Goal: Information Seeking & Learning: Learn about a topic

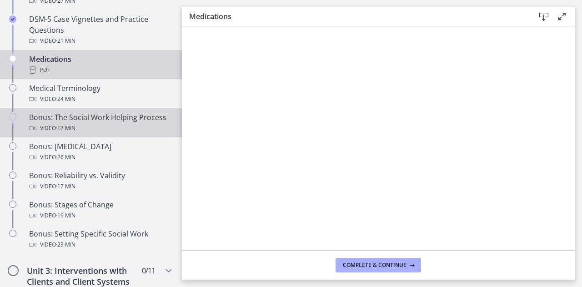
scroll to position [653, 0]
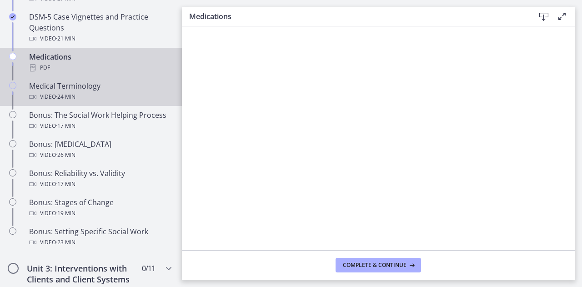
click at [87, 92] on div "Video · 24 min" at bounding box center [100, 96] width 142 height 11
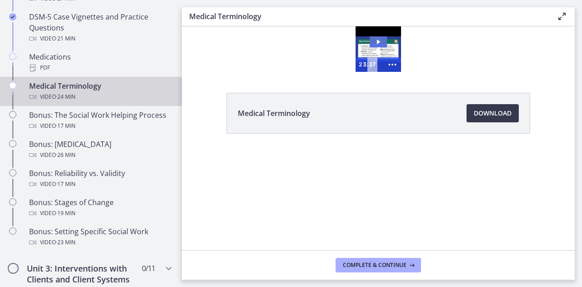
click at [386, 47] on icon "Play Video: cmiuhrk449ks72pssv3g.mp4" at bounding box center [378, 41] width 17 height 11
click at [377, 36] on div at bounding box center [378, 48] width 45 height 45
click at [378, 45] on div at bounding box center [378, 48] width 45 height 45
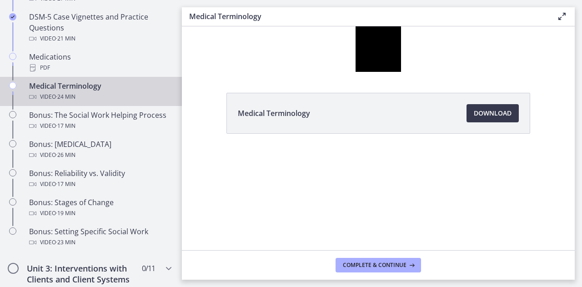
click at [562, 16] on icon at bounding box center [562, 16] width 11 height 11
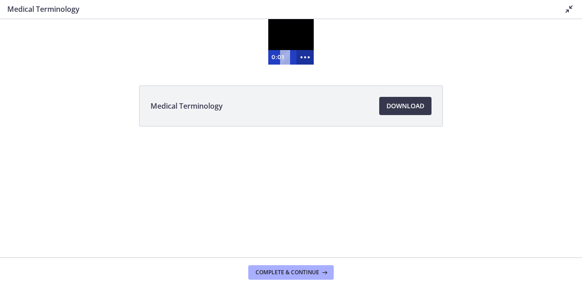
click at [305, 59] on icon "Show more buttons" at bounding box center [305, 57] width 21 height 17
click at [283, 54] on icon "Fullscreen" at bounding box center [287, 57] width 17 height 15
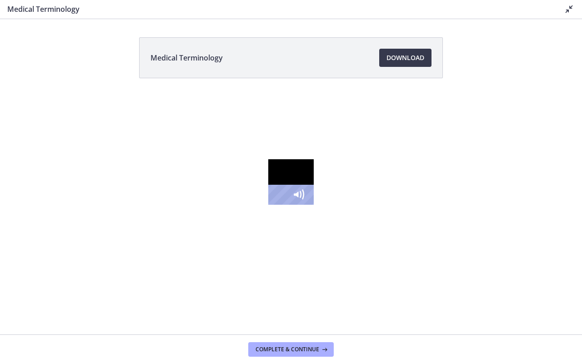
click at [272, 205] on div "10:08" at bounding box center [276, 195] width 8 height 20
click at [272, 205] on div "1:22" at bounding box center [276, 195] width 8 height 20
drag, startPoint x: 248, startPoint y: 355, endPoint x: 81, endPoint y: 354, distance: 166.9
click at [295, 198] on div "Playbar" at bounding box center [298, 194] width 7 height 7
click at [272, 205] on div "0:30" at bounding box center [276, 195] width 8 height 20
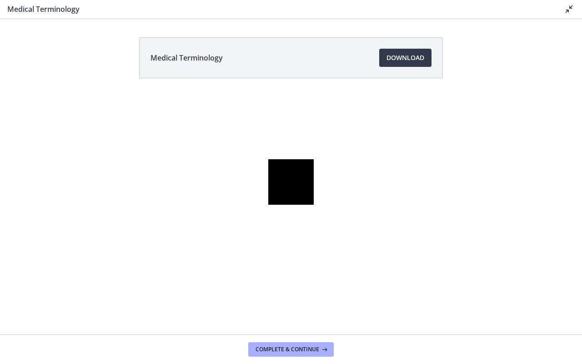
click at [314, 205] on div at bounding box center [290, 181] width 45 height 45
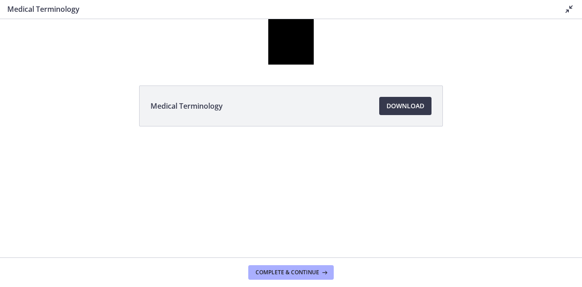
click at [369, 259] on footer "Complete & continue" at bounding box center [291, 272] width 582 height 30
click at [307, 60] on icon "Show more buttons" at bounding box center [305, 57] width 21 height 17
click at [293, 56] on icon "Fullscreen" at bounding box center [287, 57] width 17 height 15
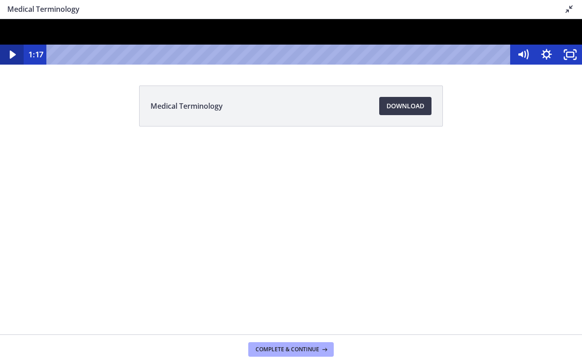
click at [10, 65] on icon "Play Video" at bounding box center [13, 55] width 24 height 20
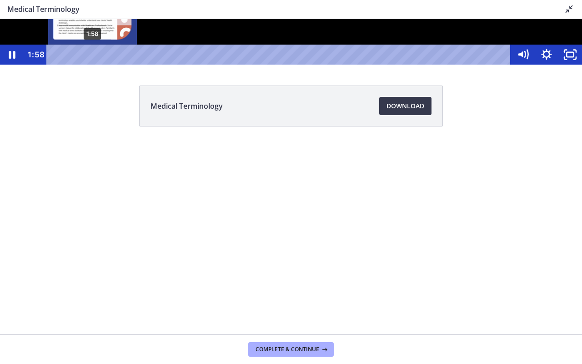
click at [93, 65] on div "1:58" at bounding box center [280, 55] width 450 height 20
click at [93, 58] on div "Playbar" at bounding box center [93, 54] width 7 height 7
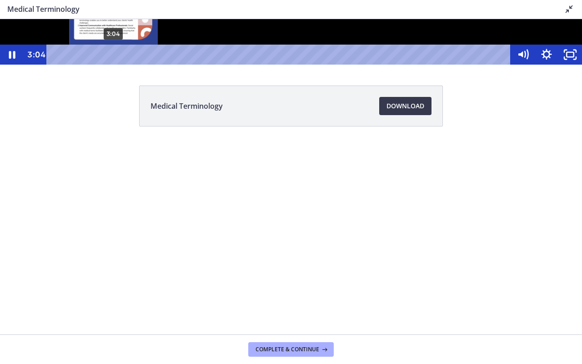
click at [114, 65] on div "3:04" at bounding box center [280, 55] width 450 height 20
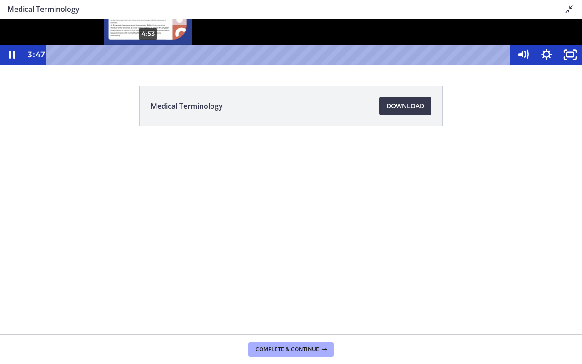
click at [148, 65] on div "4:53" at bounding box center [280, 55] width 450 height 20
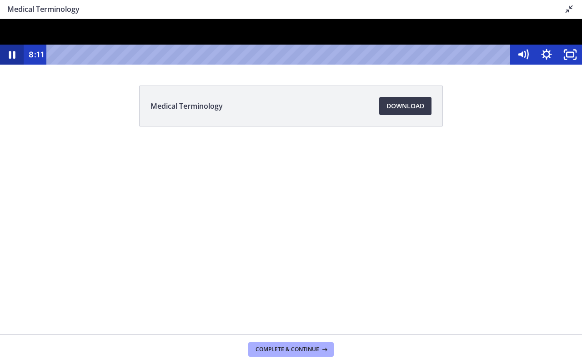
click at [15, 65] on icon "Pause" at bounding box center [12, 55] width 24 height 20
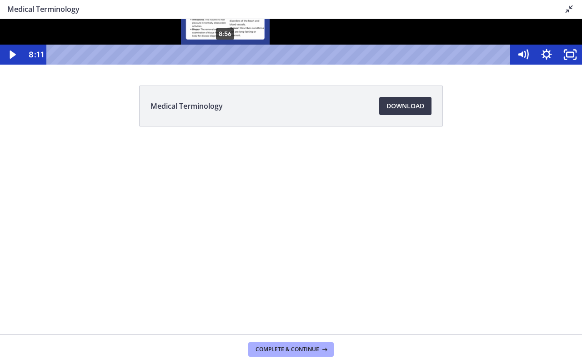
click at [226, 65] on div "8:56" at bounding box center [280, 55] width 450 height 20
click at [242, 65] on div "9:48" at bounding box center [280, 55] width 450 height 20
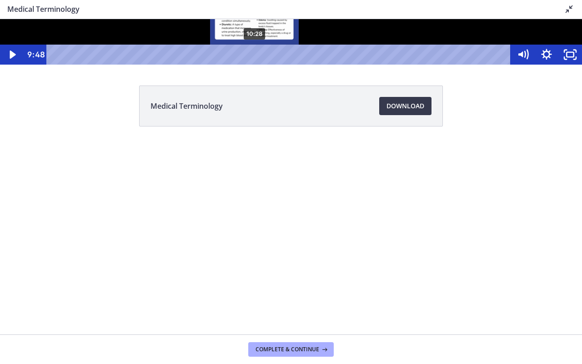
click at [255, 65] on div "10:28" at bounding box center [280, 55] width 450 height 20
click at [268, 65] on div "11:11" at bounding box center [280, 55] width 450 height 20
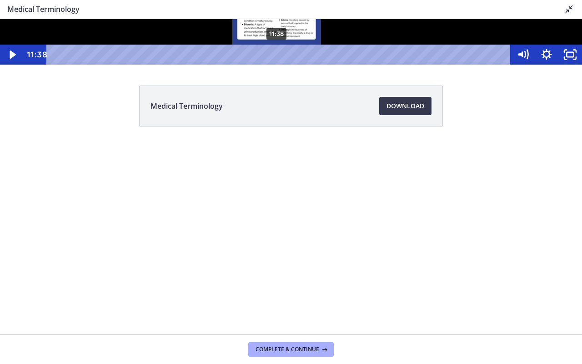
click at [277, 65] on div "11:38" at bounding box center [280, 55] width 450 height 20
click at [284, 65] on div "12:01" at bounding box center [280, 55] width 450 height 20
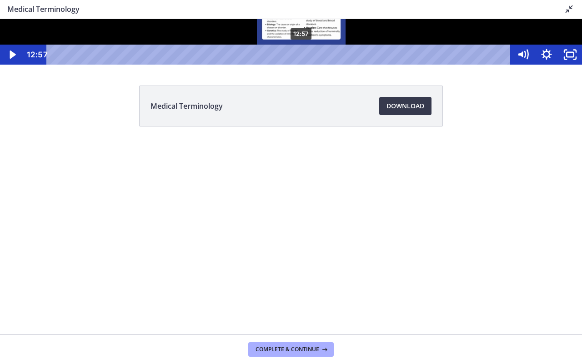
click at [302, 65] on div "12:57" at bounding box center [280, 55] width 450 height 20
click at [313, 65] on div "13:33" at bounding box center [280, 55] width 450 height 20
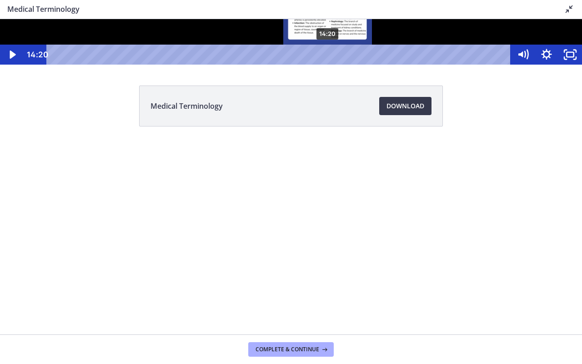
click at [328, 65] on div "14:20" at bounding box center [280, 55] width 450 height 20
click at [348, 65] on div "15:23" at bounding box center [280, 55] width 450 height 20
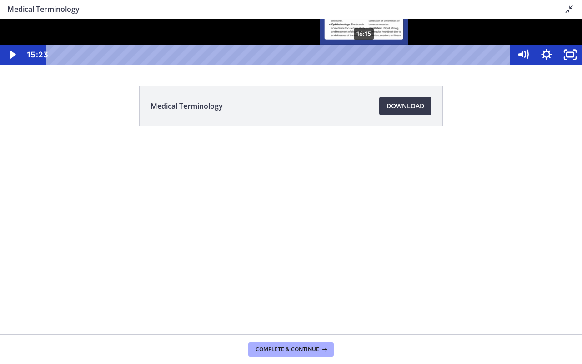
click at [365, 65] on div "16:15" at bounding box center [280, 55] width 450 height 20
click at [383, 65] on div "17:13" at bounding box center [280, 55] width 450 height 20
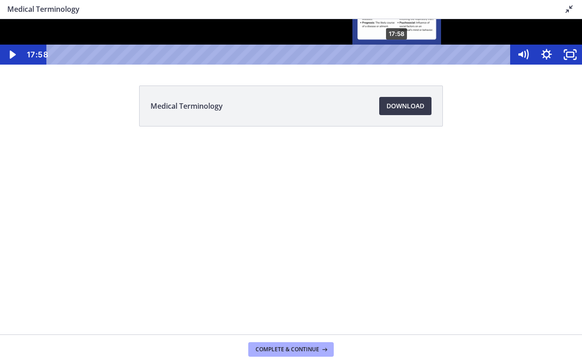
click at [398, 65] on div "17:58" at bounding box center [280, 55] width 450 height 20
click at [413, 65] on div "18:46" at bounding box center [280, 55] width 450 height 20
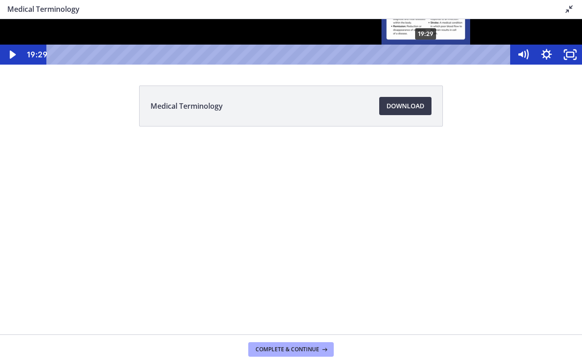
click at [427, 65] on div "19:29" at bounding box center [280, 55] width 450 height 20
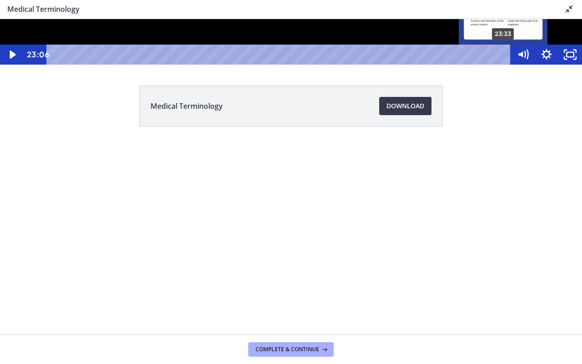
click at [504, 65] on div "23:33" at bounding box center [280, 55] width 450 height 20
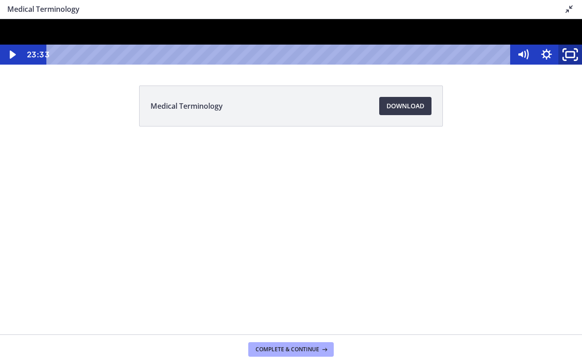
click at [575, 67] on icon "Unfullscreen" at bounding box center [570, 55] width 28 height 24
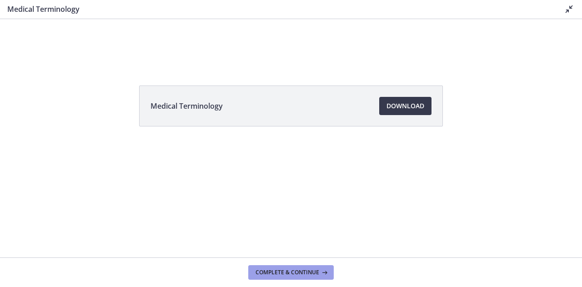
click at [321, 269] on icon at bounding box center [323, 272] width 9 height 7
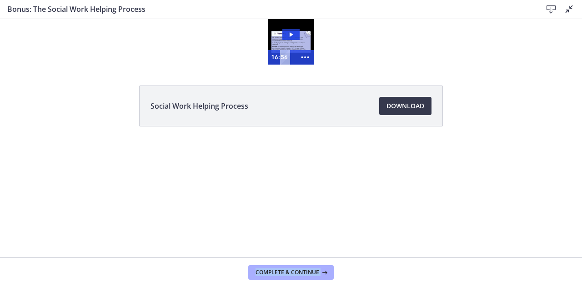
click at [572, 10] on icon at bounding box center [569, 9] width 11 height 11
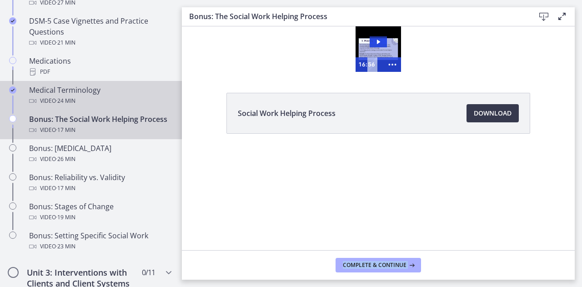
scroll to position [646, 0]
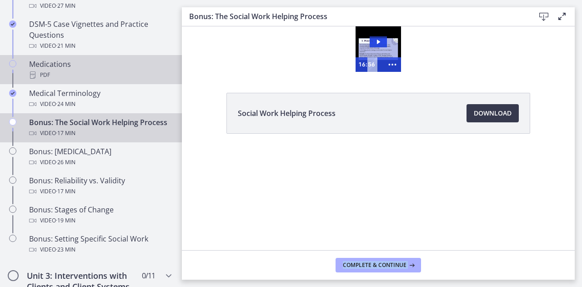
click at [95, 74] on div "PDF" at bounding box center [100, 75] width 142 height 11
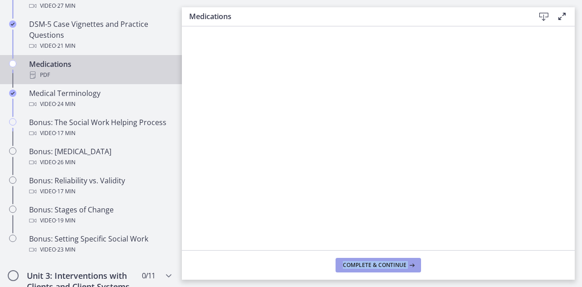
click at [382, 267] on span "Complete & continue" at bounding box center [375, 265] width 64 height 7
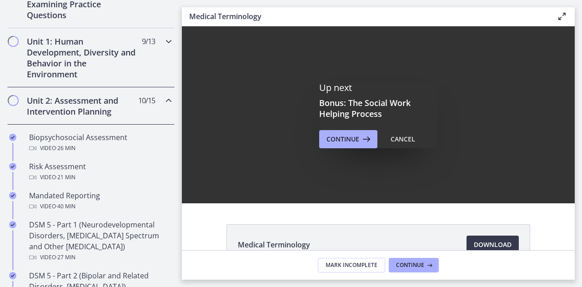
click at [86, 42] on h2 "Unit 1: Human Development, Diversity and Behavior in the Environment" at bounding box center [82, 58] width 111 height 44
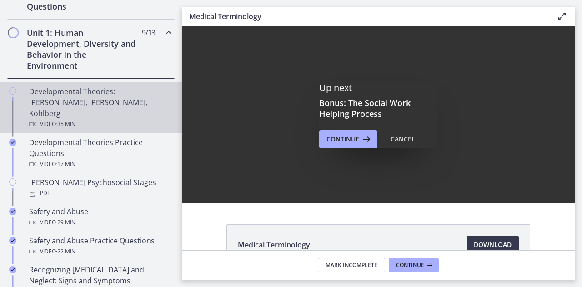
scroll to position [240, 0]
click at [56, 118] on span "· 35 min" at bounding box center [66, 123] width 20 height 11
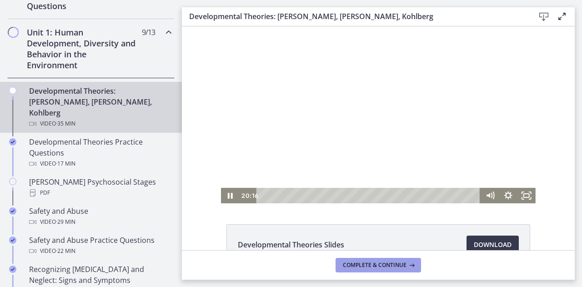
drag, startPoint x: 550, startPoint y: 293, endPoint x: 227, endPoint y: 182, distance: 341.8
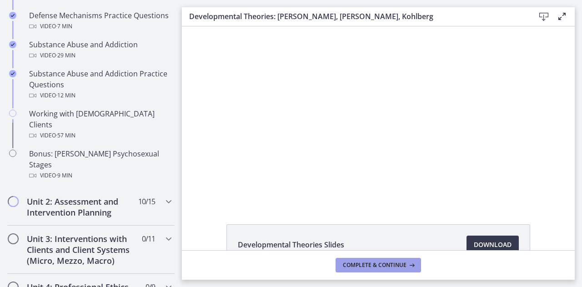
scroll to position [595, 0]
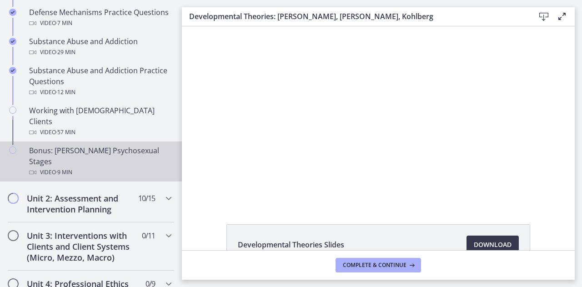
click at [71, 145] on div "Bonus: [PERSON_NAME] Psychosexual Stages Video · 9 min" at bounding box center [100, 161] width 142 height 33
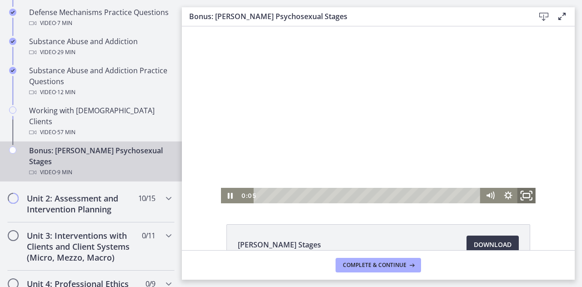
click at [524, 198] on icon "Fullscreen" at bounding box center [527, 195] width 22 height 19
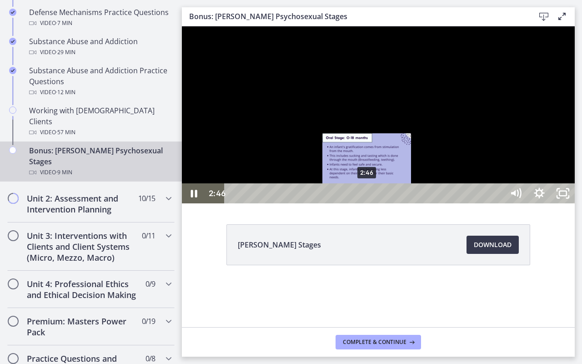
click at [368, 203] on div "2:46" at bounding box center [365, 193] width 265 height 20
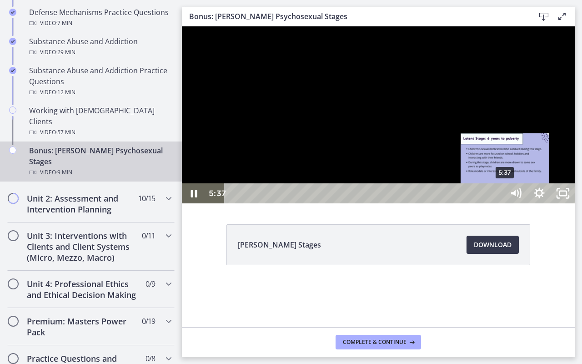
click at [498, 203] on div "5:37" at bounding box center [365, 193] width 265 height 20
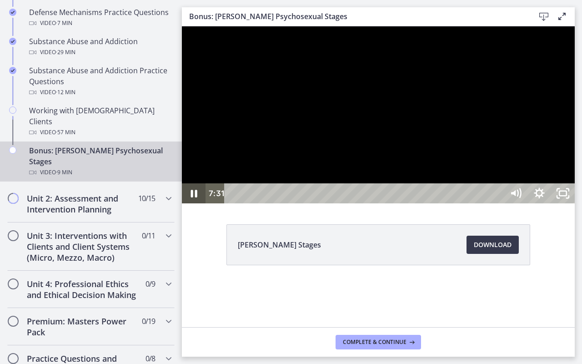
click at [196, 197] on icon "Pause" at bounding box center [194, 194] width 6 height 8
click at [196, 197] on icon "Play Video" at bounding box center [194, 193] width 6 height 8
click at [568, 196] on rect "Unfullscreen" at bounding box center [563, 193] width 9 height 5
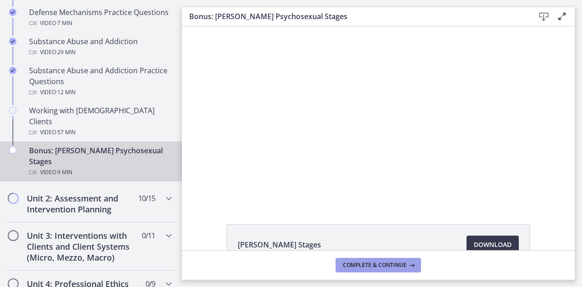
click at [383, 266] on span "Complete & continue" at bounding box center [375, 265] width 64 height 7
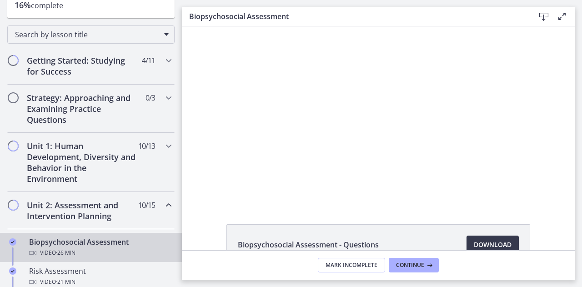
scroll to position [126, 0]
click at [39, 168] on h2 "Unit 1: Human Development, Diversity and Behavior in the Environment" at bounding box center [82, 163] width 111 height 44
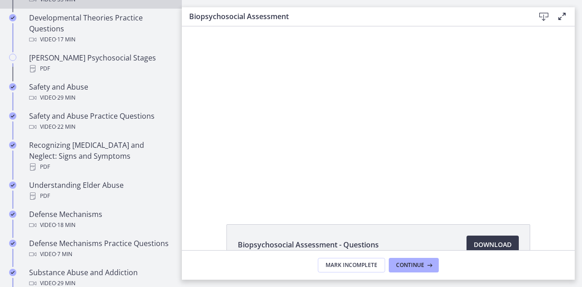
scroll to position [363, 0]
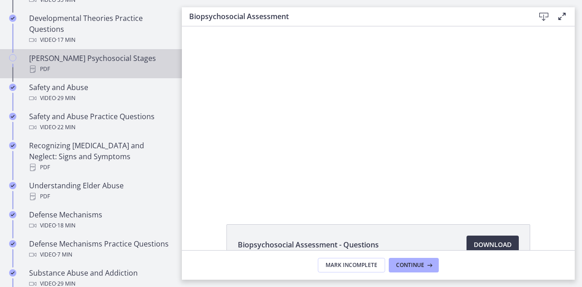
click at [70, 63] on link "[PERSON_NAME] Psychosocial Stages PDF" at bounding box center [91, 63] width 182 height 29
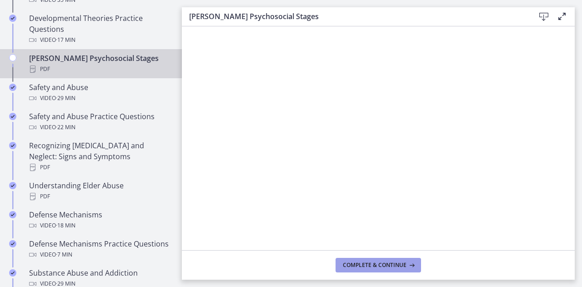
click at [371, 267] on span "Complete & continue" at bounding box center [375, 265] width 64 height 7
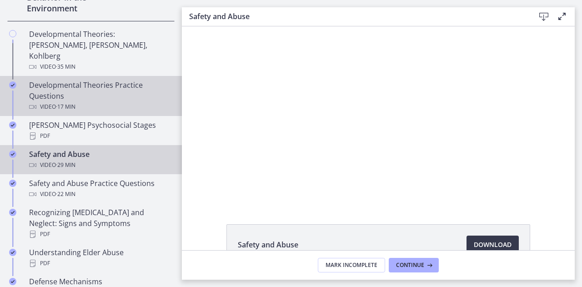
scroll to position [296, 0]
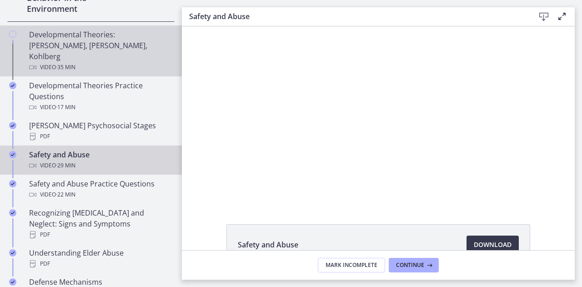
click at [56, 42] on div "Developmental Theories: [PERSON_NAME], [PERSON_NAME], Kohlberg Video · 35 min" at bounding box center [100, 51] width 142 height 44
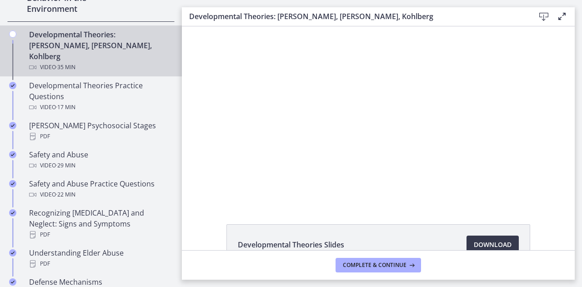
click at [56, 42] on div "Developmental Theories: [PERSON_NAME], [PERSON_NAME], Kohlberg Video · 35 min" at bounding box center [100, 51] width 142 height 44
click at [364, 267] on span "Complete & continue" at bounding box center [375, 265] width 64 height 7
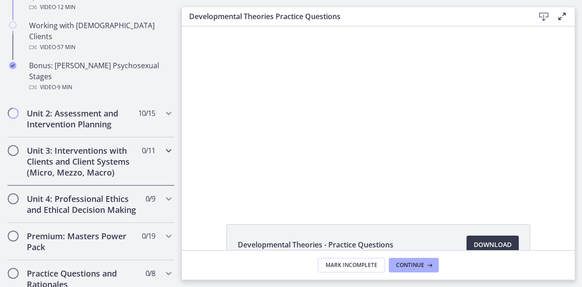
scroll to position [680, 0]
click at [78, 107] on div "Unit 2: Assessment and Intervention Planning 10 / 15 Completed" at bounding box center [90, 118] width 167 height 37
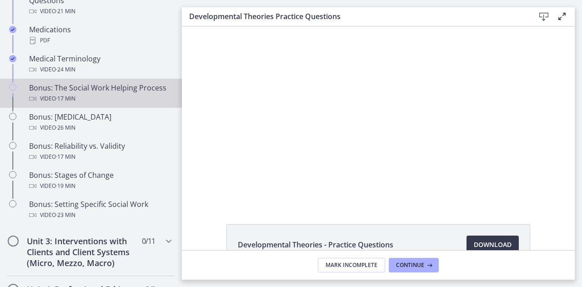
click at [76, 104] on span "· 17 min" at bounding box center [66, 98] width 20 height 11
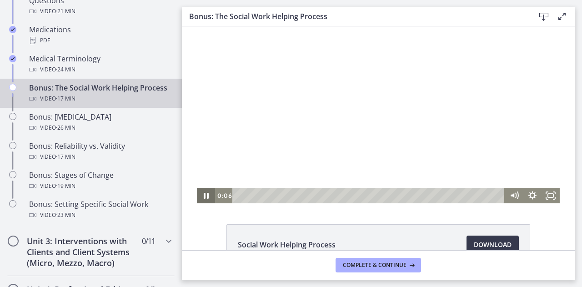
click at [199, 199] on icon "Pause" at bounding box center [206, 195] width 18 height 15
click at [199, 199] on icon "Play Video" at bounding box center [207, 195] width 22 height 19
click at [203, 194] on icon "Pause" at bounding box center [206, 195] width 18 height 15
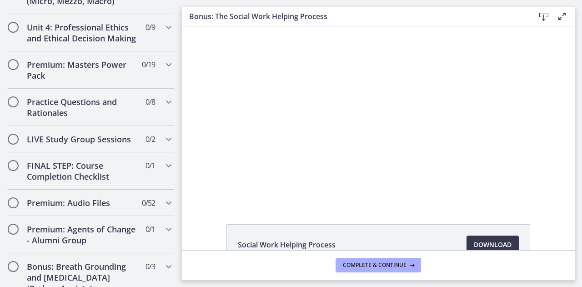
scroll to position [943, 0]
click at [110, 81] on h2 "Premium: Masters Power Pack" at bounding box center [82, 70] width 111 height 22
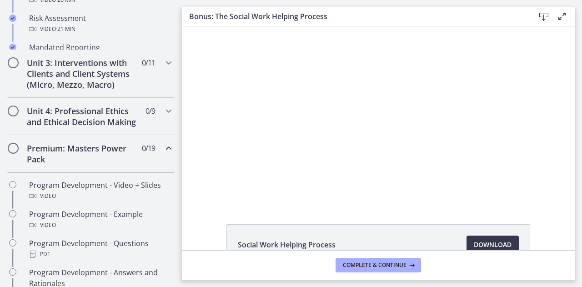
scroll to position [379, 0]
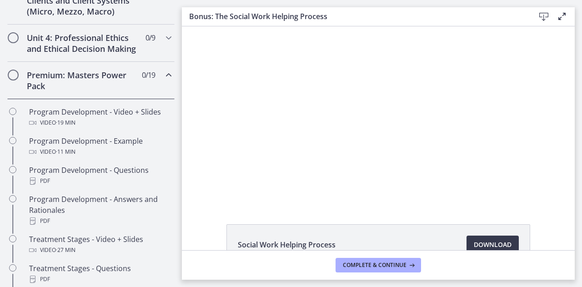
click at [110, 91] on h2 "Premium: Masters Power Pack" at bounding box center [82, 81] width 111 height 22
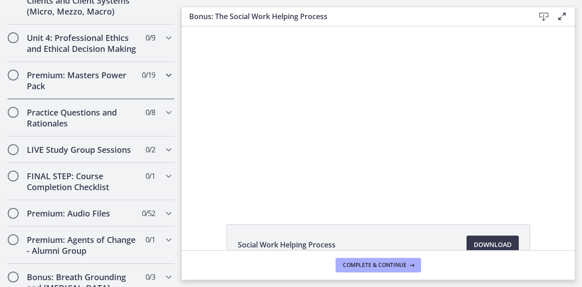
click at [96, 76] on div "Premium: Masters Power Pack 0 / 19 Completed" at bounding box center [90, 80] width 167 height 37
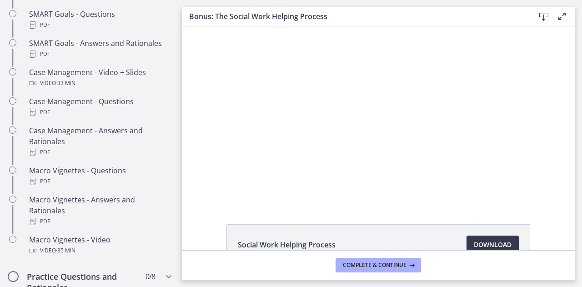
scroll to position [833, 0]
